Goal: Navigation & Orientation: Find specific page/section

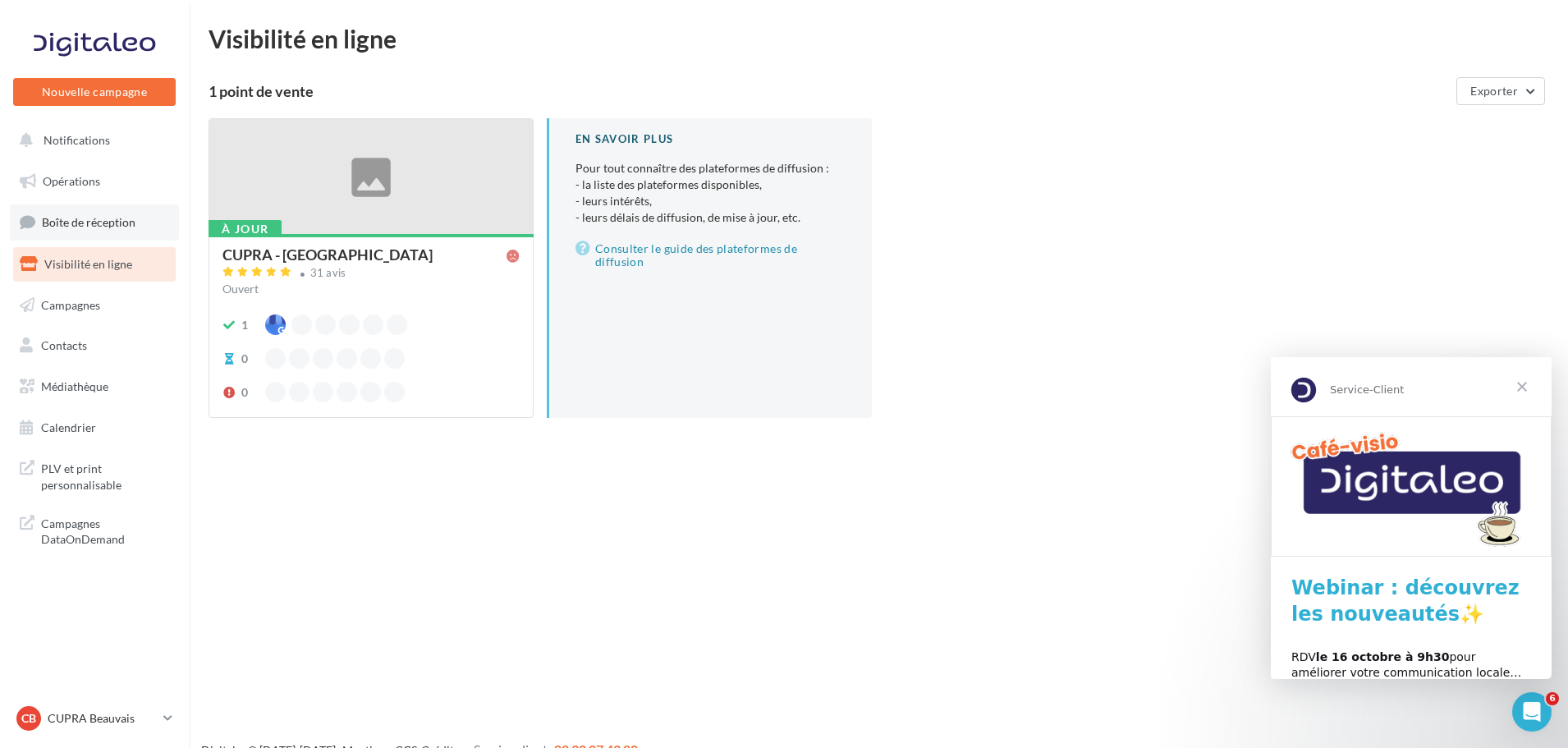
click at [111, 223] on span "Boîte de réception" at bounding box center [88, 221] width 94 height 14
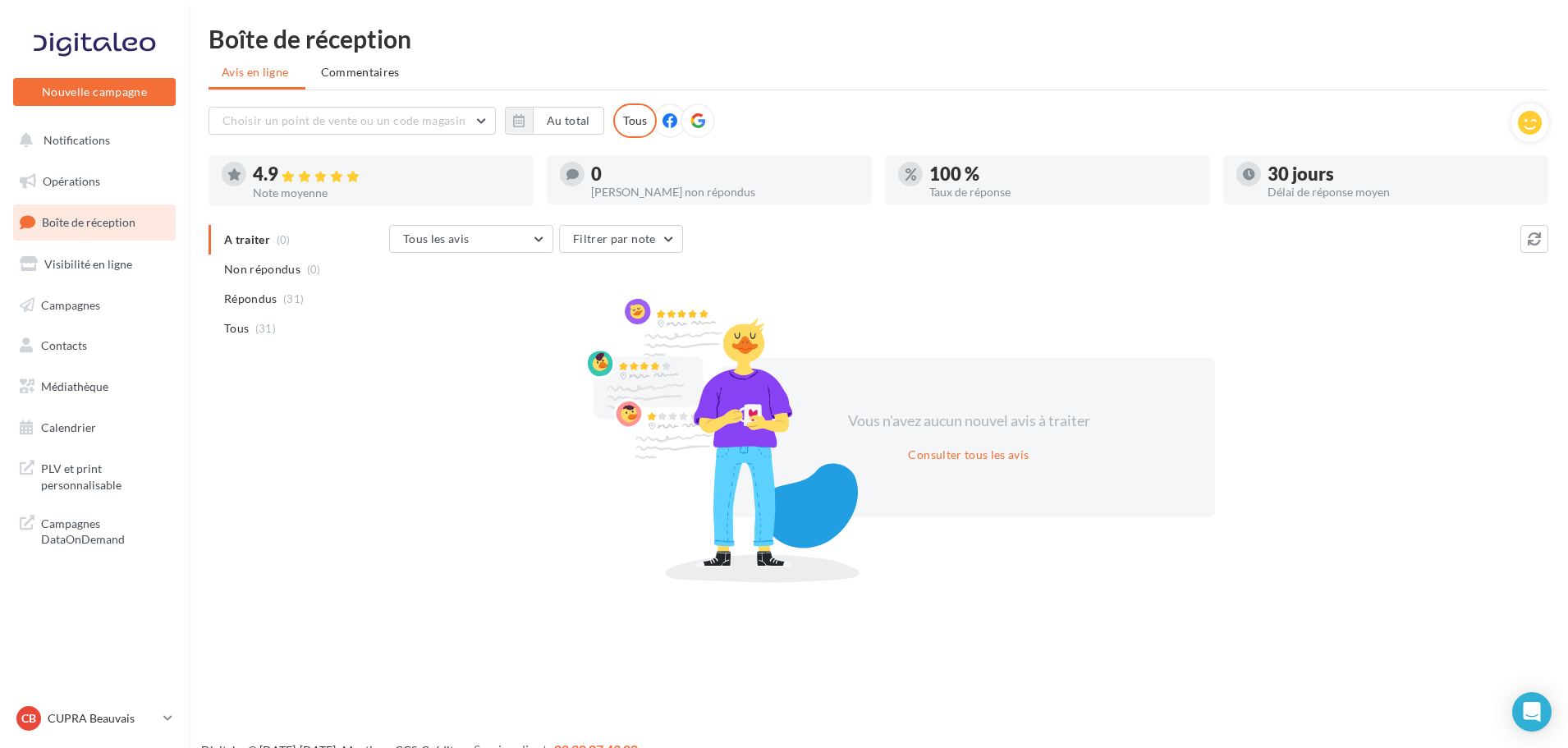
click at [179, 716] on div "CB CUPRA Beauvais cupra_beauvais" at bounding box center [94, 725] width 189 height 46
click at [164, 714] on icon at bounding box center [168, 717] width 9 height 14
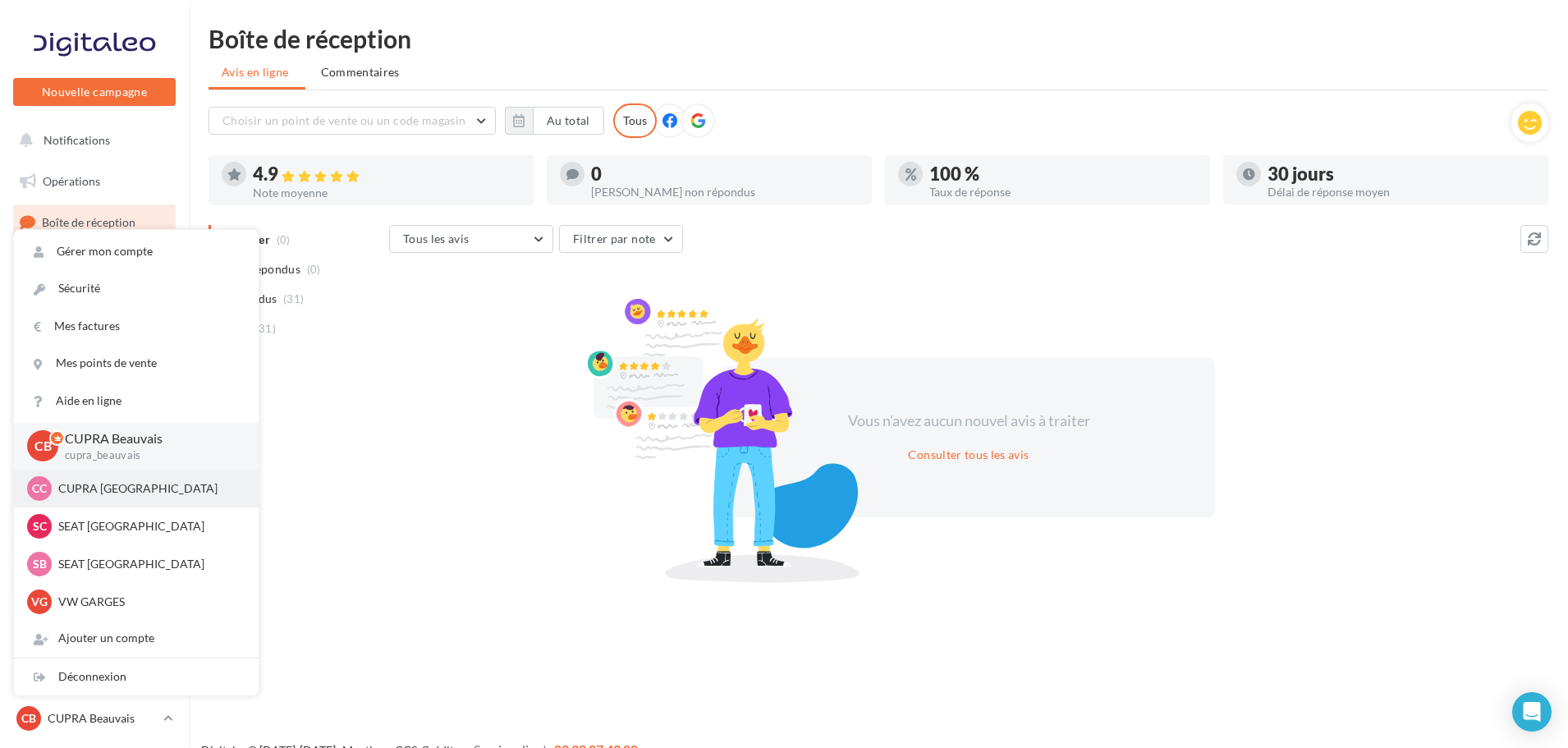
click at [111, 492] on p "CUPRA [GEOGRAPHIC_DATA]" at bounding box center [149, 489] width 180 height 17
